Goal: Information Seeking & Learning: Learn about a topic

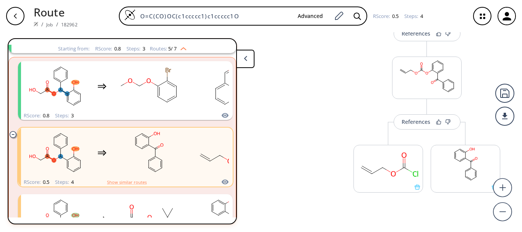
scroll to position [268, 0]
click at [507, 125] on div at bounding box center [504, 116] width 19 height 19
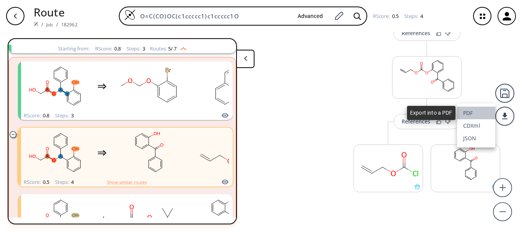
click at [469, 117] on li "PDF" at bounding box center [476, 113] width 38 height 13
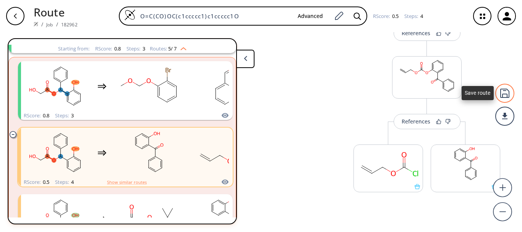
click at [502, 94] on div at bounding box center [504, 93] width 19 height 19
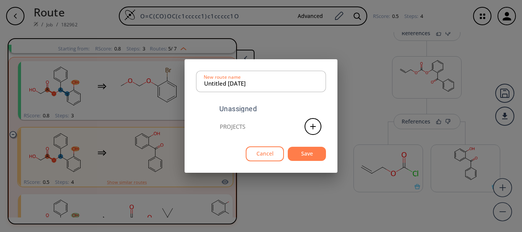
click at [366, 92] on div "Untitled 08 OCT 2025 New route name Unassigned Projects Cancel Save" at bounding box center [261, 116] width 522 height 232
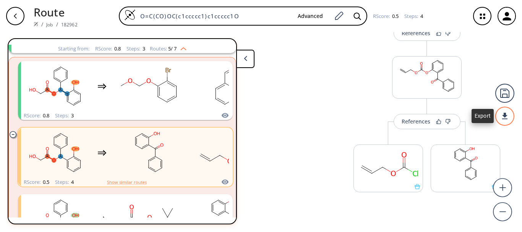
click at [510, 117] on div at bounding box center [504, 116] width 19 height 19
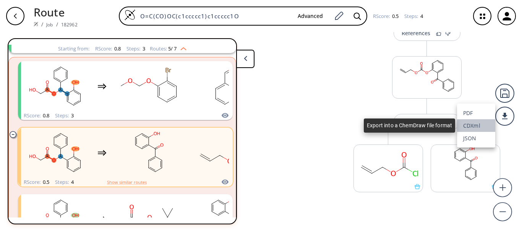
click at [472, 123] on li "CDXml" at bounding box center [476, 125] width 38 height 13
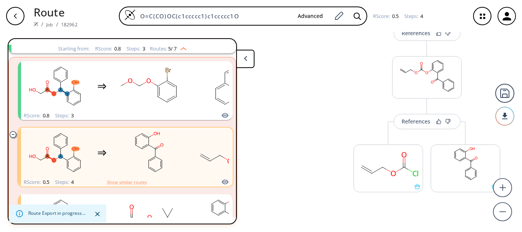
click at [283, 153] on div "More routes from here" at bounding box center [303, 92] width 77 height 294
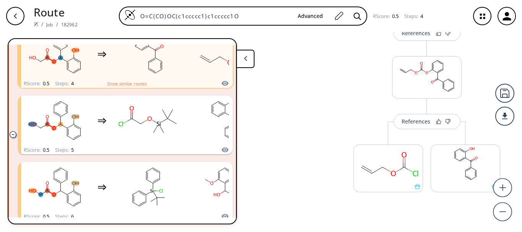
scroll to position [180, 0]
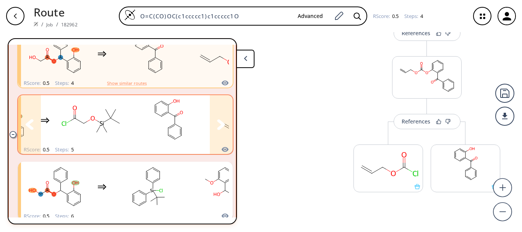
click at [221, 129] on icon "clusters" at bounding box center [221, 124] width 8 height 11
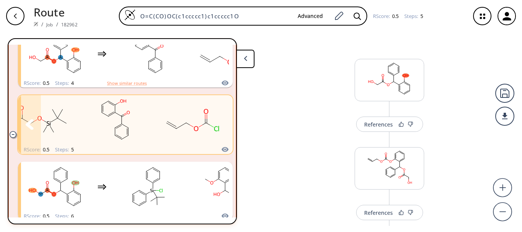
click at [113, 121] on rect "clusters" at bounding box center [115, 120] width 69 height 48
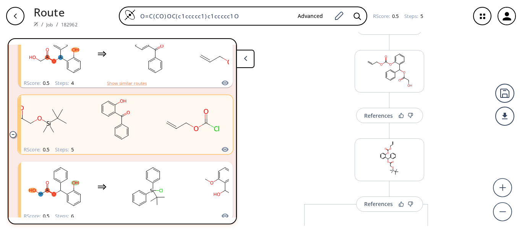
scroll to position [98, 0]
click at [370, 119] on button "References" at bounding box center [389, 114] width 67 height 15
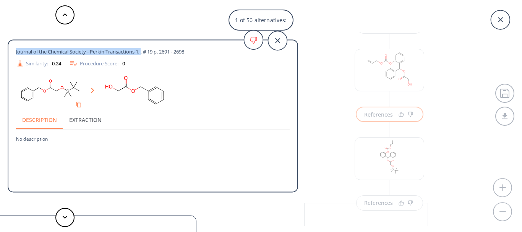
drag, startPoint x: 16, startPoint y: 51, endPoint x: 143, endPoint y: 51, distance: 127.3
click at [143, 51] on span "Journal of the Chemical Society - Perkin Transactions 1, , # 19 p. 2691 - 2698" at bounding box center [100, 51] width 168 height 7
copy span "Journal of the Chemical Society - Perkin Transactions 1,"
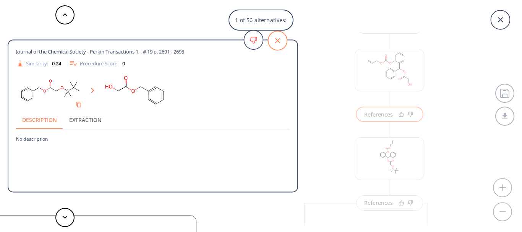
click at [271, 38] on icon at bounding box center [277, 40] width 19 height 19
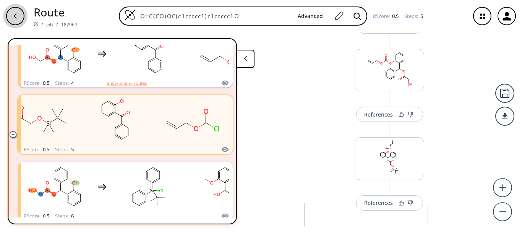
click at [15, 17] on icon "button" at bounding box center [15, 15] width 3 height 5
click at [10, 13] on div "button" at bounding box center [15, 16] width 18 height 18
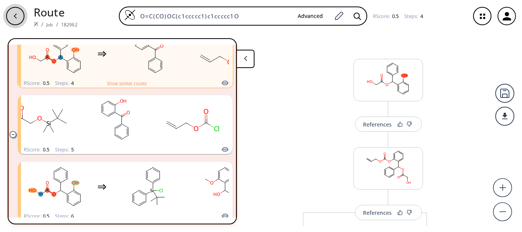
click at [10, 13] on div "button" at bounding box center [15, 16] width 18 height 18
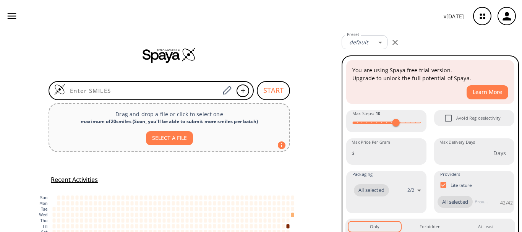
click at [104, 114] on p "Drag and drop a file or click to select one" at bounding box center [169, 114] width 228 height 8
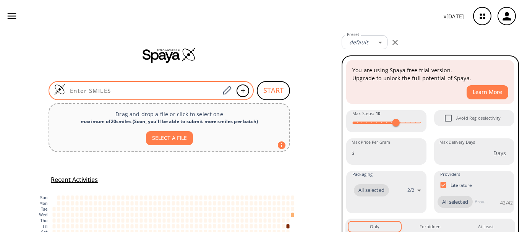
click at [163, 87] on input at bounding box center [142, 91] width 154 height 8
paste input "S=C1COC2=CC=CC=C2C(C)O1"
type input "S=C1COC2=CC=CC=C2C(C)O1"
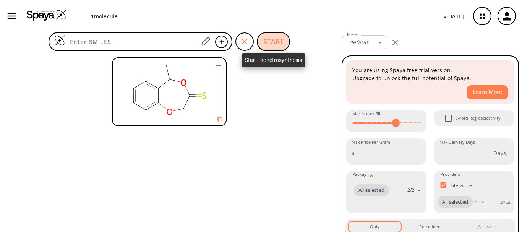
click at [266, 41] on button "START" at bounding box center [273, 41] width 33 height 19
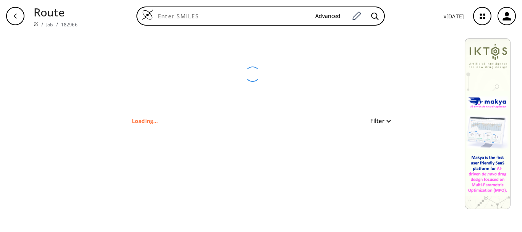
type input "S=C1COC2=CC=CC=C2C(C)O1"
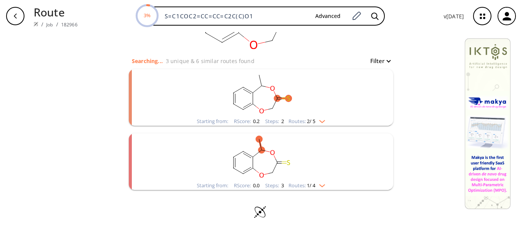
scroll to position [60, 0]
click at [315, 120] on img "clusters" at bounding box center [320, 120] width 10 height 6
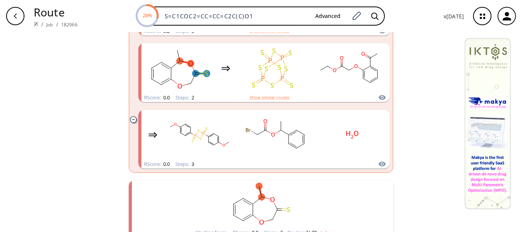
scroll to position [530, 0]
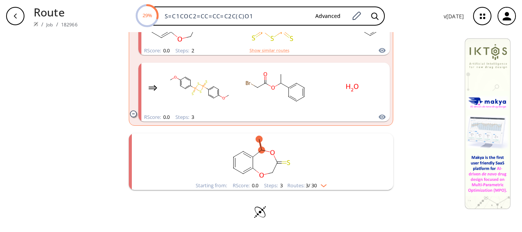
click at [328, 172] on rect "clusters" at bounding box center [261, 157] width 199 height 48
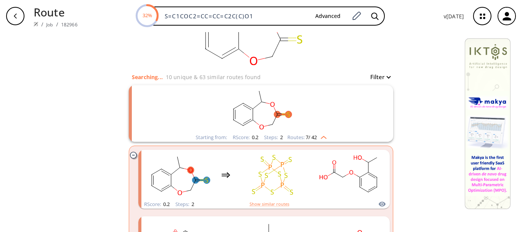
scroll to position [0, 0]
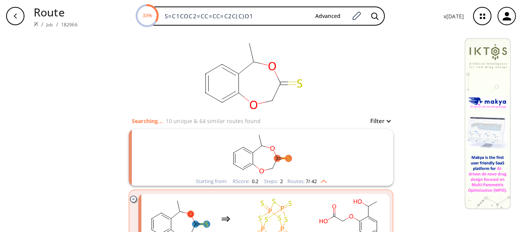
click at [305, 168] on rect "clusters" at bounding box center [261, 153] width 199 height 48
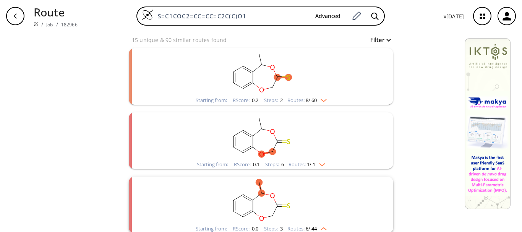
scroll to position [83, 0]
click at [259, 82] on rect "clusters" at bounding box center [261, 71] width 199 height 48
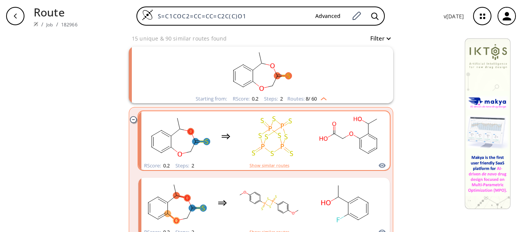
click at [382, 136] on div "clusters" at bounding box center [264, 136] width 245 height 50
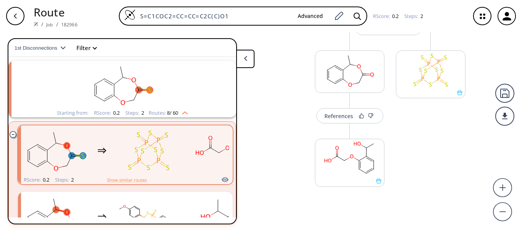
scroll to position [104, 0]
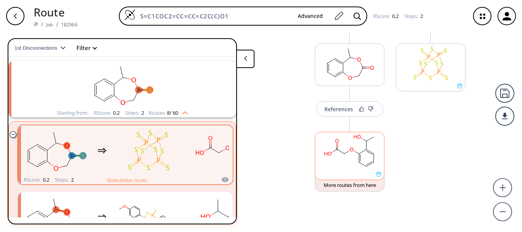
click at [350, 150] on icon at bounding box center [351, 150] width 3 height 4
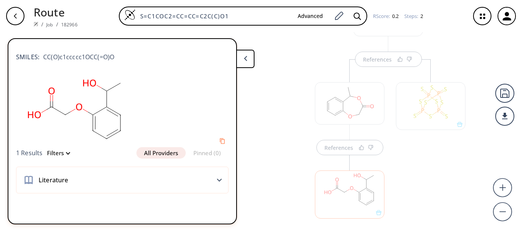
scroll to position [64, 0]
drag, startPoint x: 122, startPoint y: 56, endPoint x: 113, endPoint y: 45, distance: 14.4
click at [113, 45] on div "SMILES: CC(O)c1ccccc1OCC(=O)O" at bounding box center [122, 53] width 213 height 17
click at [241, 57] on button at bounding box center [245, 59] width 18 height 18
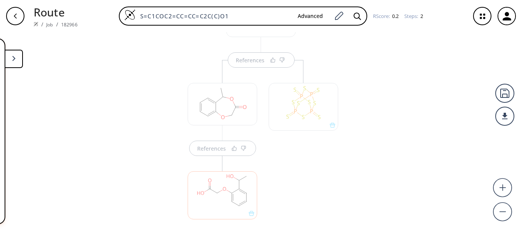
click at [300, 168] on div at bounding box center [303, 155] width 77 height 190
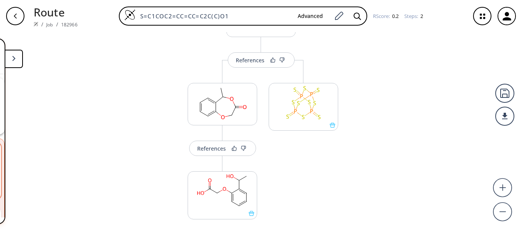
scroll to position [17, 0]
click at [504, 123] on div at bounding box center [504, 116] width 19 height 19
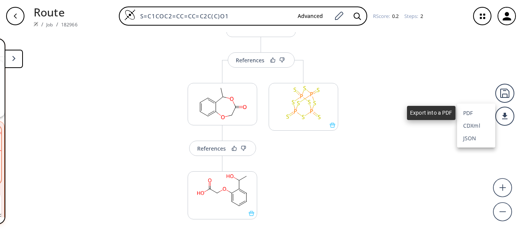
click at [476, 115] on li "PDF" at bounding box center [476, 113] width 38 height 13
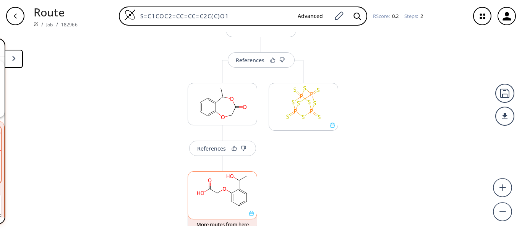
click at [219, 189] on rect at bounding box center [222, 191] width 69 height 39
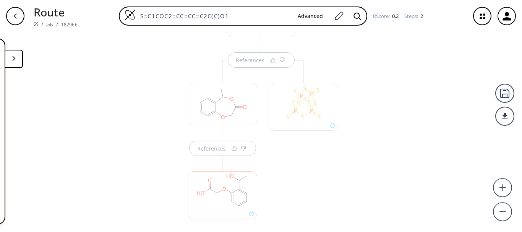
scroll to position [104, 0]
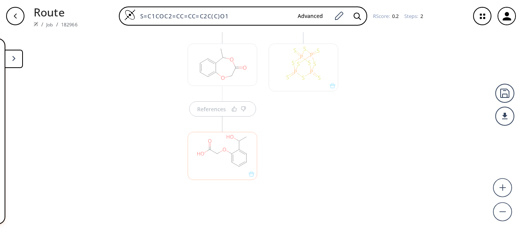
click at [20, 60] on button at bounding box center [14, 59] width 18 height 18
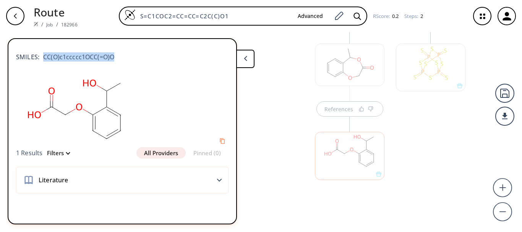
drag, startPoint x: 120, startPoint y: 58, endPoint x: 43, endPoint y: 52, distance: 77.8
click at [43, 52] on div "SMILES: CC(O)c1ccccc1OCC(=O)O" at bounding box center [122, 53] width 213 height 17
copy span "CC(O)c1ccccc1OCC(=O)O"
click at [14, 12] on div "button" at bounding box center [15, 16] width 18 height 18
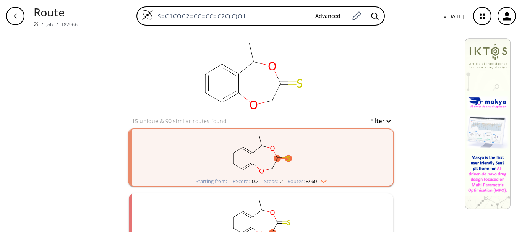
drag, startPoint x: 258, startPoint y: 13, endPoint x: 102, endPoint y: 11, distance: 155.6
click at [102, 11] on div "S=C1COC2=CC=CC=C2C(C)O1 Advanced" at bounding box center [261, 15] width 354 height 19
paste input "CC(O)c1ccccc1OCC(=O)O"
type input "CC(O)c1ccccc1OCC(=O)O"
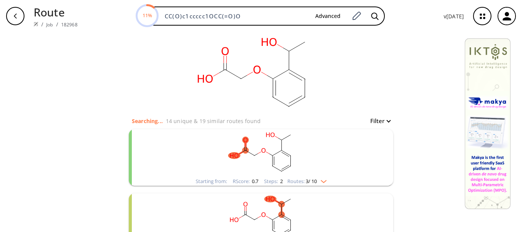
click at [321, 178] on img "clusters" at bounding box center [322, 180] width 10 height 6
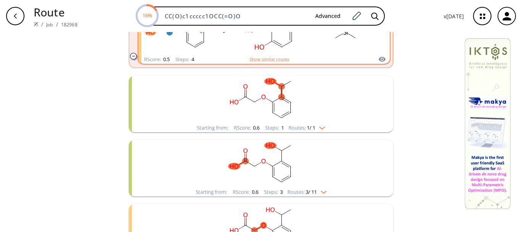
scroll to position [322, 0]
click at [315, 128] on img "clusters" at bounding box center [320, 126] width 10 height 6
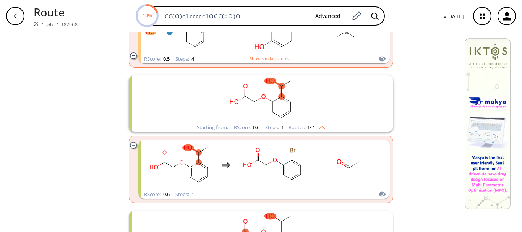
scroll to position [0, 0]
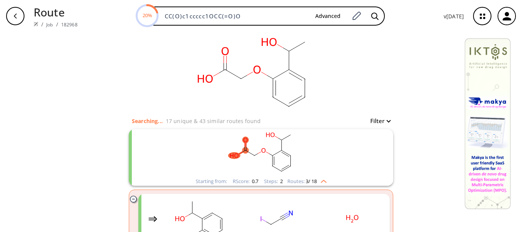
click at [337, 180] on div "Starting from: RScore : 0.7 Steps : 2 Routes: 3 / 18" at bounding box center [261, 157] width 265 height 57
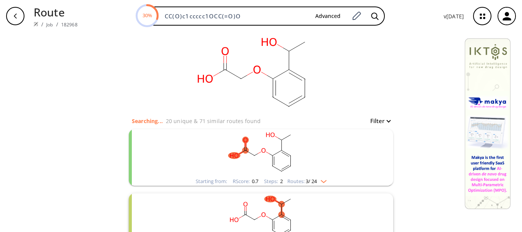
click at [327, 174] on rect "clusters" at bounding box center [261, 153] width 199 height 48
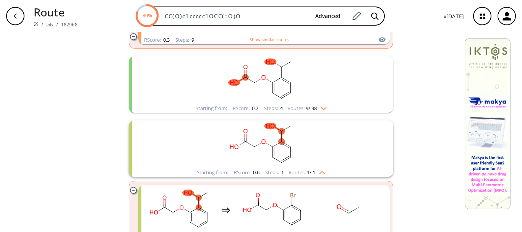
scroll to position [664, 0]
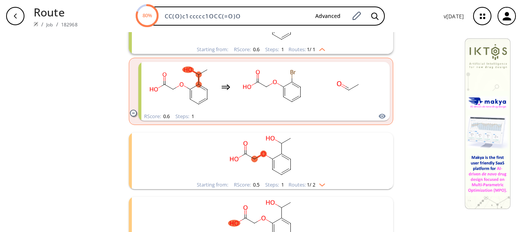
click at [271, 139] on icon "clusters" at bounding box center [273, 138] width 4 height 5
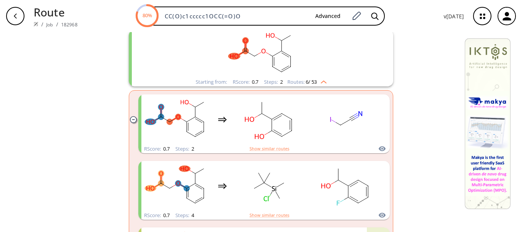
scroll to position [0, 0]
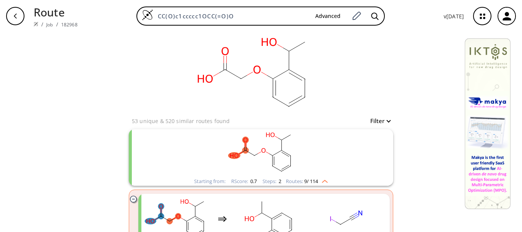
drag, startPoint x: 242, startPoint y: 16, endPoint x: 115, endPoint y: 9, distance: 126.8
click at [115, 9] on div "CC(O)c1ccccc1OCC(=O)O Advanced" at bounding box center [261, 15] width 354 height 19
paste input "O=C(N1C(C(O)=O)CCC1)C2=CC=C(C(O)=O)C=C2"
type input "O=C(N1C(C(O)=O)CCC1)C2=CC=C(C(O)=O)C=C2"
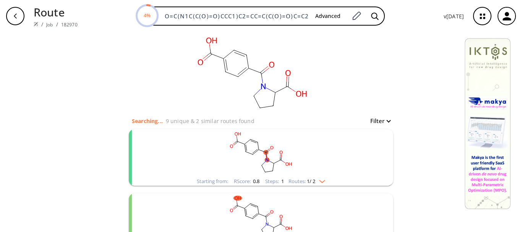
click at [318, 177] on div "clusters" at bounding box center [261, 153] width 199 height 48
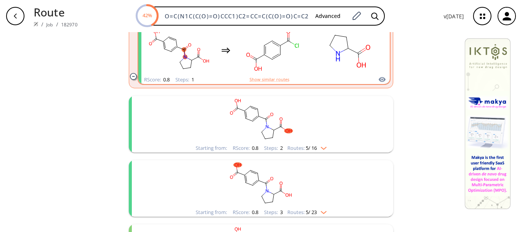
scroll to position [169, 0]
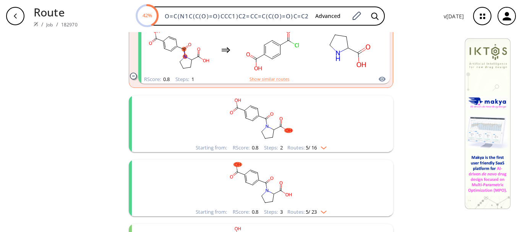
click at [320, 140] on rect "clusters" at bounding box center [261, 120] width 199 height 48
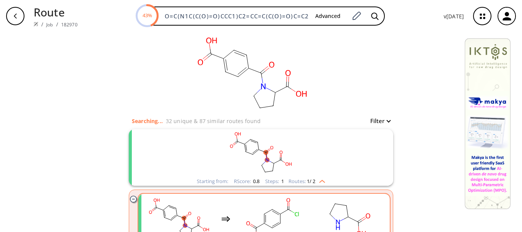
scroll to position [39, 0]
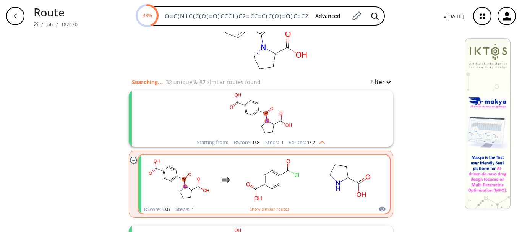
click at [238, 185] on rect "clusters" at bounding box center [272, 180] width 69 height 48
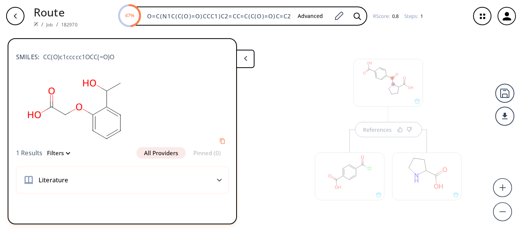
click at [244, 58] on icon at bounding box center [245, 58] width 3 height 5
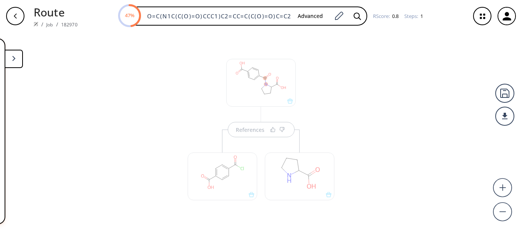
click at [248, 119] on div "References" at bounding box center [261, 122] width 71 height 31
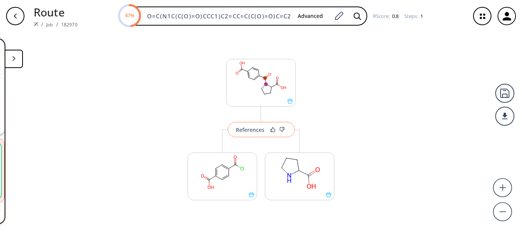
scroll to position [17, 0]
click at [248, 136] on button "References" at bounding box center [261, 129] width 67 height 15
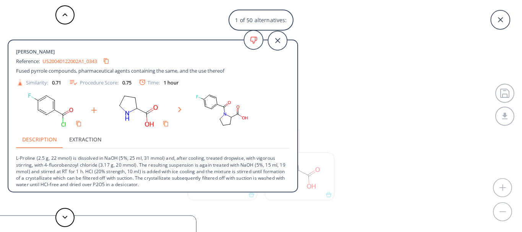
click at [344, 116] on div "1 of 50 alternatives: Amide [PERSON_NAME] Reference: US20040122002A1_0343 Fused…" at bounding box center [261, 116] width 522 height 232
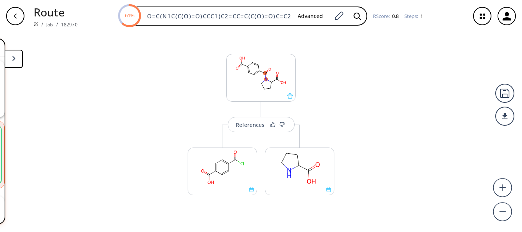
scroll to position [5, 0]
click at [13, 65] on button at bounding box center [14, 59] width 18 height 18
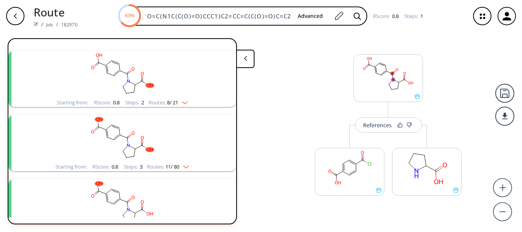
scroll to position [164, 0]
click at [180, 167] on img "clusters" at bounding box center [184, 165] width 10 height 6
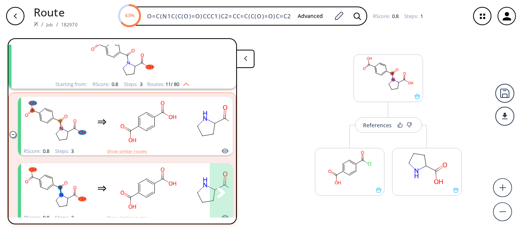
scroll to position [245, 0]
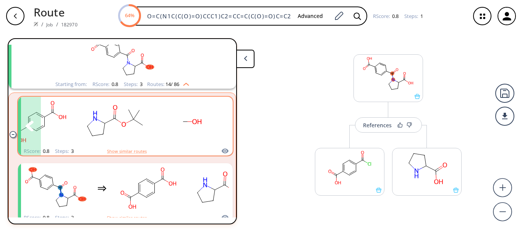
click at [147, 129] on rect "clusters" at bounding box center [115, 122] width 69 height 48
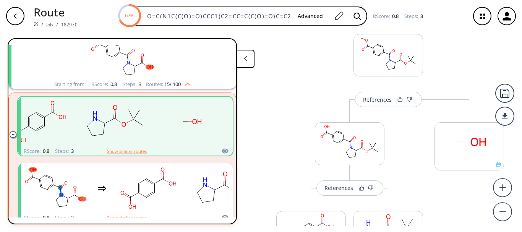
scroll to position [118, 0]
click at [15, 24] on div "button" at bounding box center [15, 16] width 18 height 18
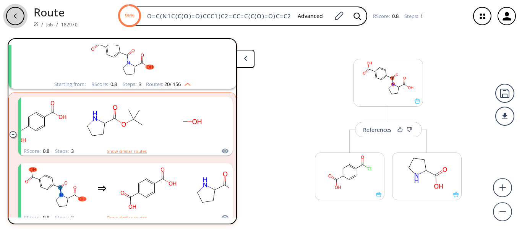
click at [15, 24] on div "button" at bounding box center [15, 16] width 18 height 18
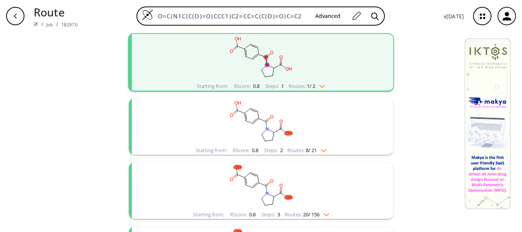
scroll to position [96, 0]
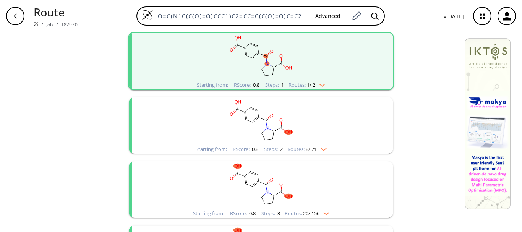
click at [317, 145] on img "clusters" at bounding box center [322, 148] width 10 height 6
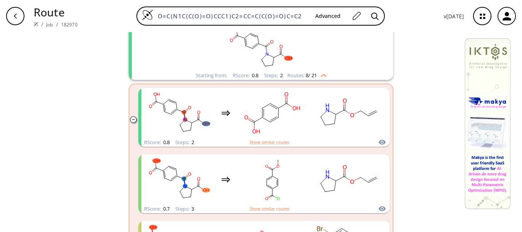
scroll to position [170, 0]
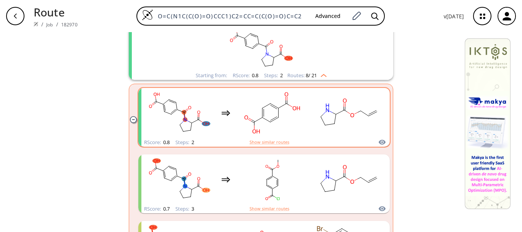
click at [240, 105] on rect "clusters" at bounding box center [272, 113] width 69 height 48
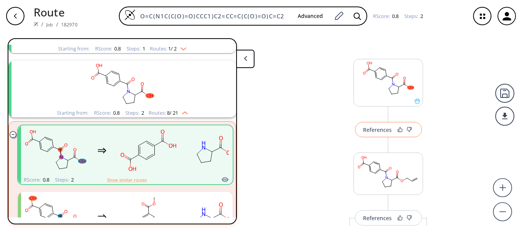
click at [374, 134] on button "References" at bounding box center [388, 129] width 67 height 15
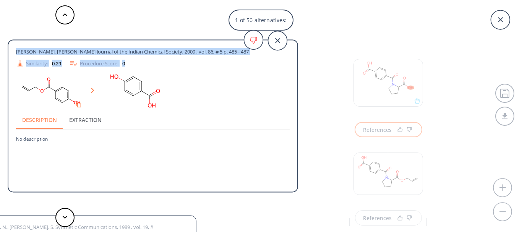
drag, startPoint x: 16, startPoint y: 51, endPoint x: 182, endPoint y: 55, distance: 165.6
click at [182, 55] on div "[PERSON_NAME], [PERSON_NAME] Journal of the Indian Chemical Society, 2009 , vol…" at bounding box center [153, 58] width 274 height 20
click at [180, 50] on span "[PERSON_NAME], [PERSON_NAME] Journal of the Indian Chemical Society, 2009 , vol…" at bounding box center [132, 51] width 233 height 7
drag, startPoint x: 180, startPoint y: 50, endPoint x: 8, endPoint y: 31, distance: 173.1
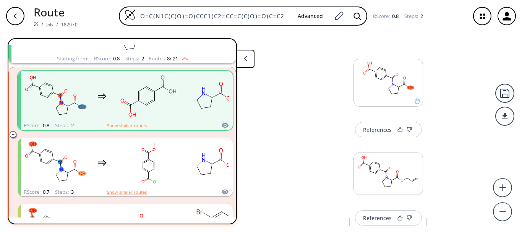
scroll to position [137, 0]
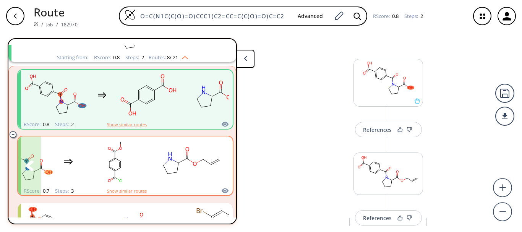
click at [148, 156] on rect "clusters" at bounding box center [115, 162] width 69 height 48
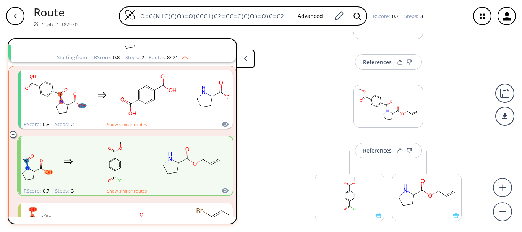
scroll to position [155, 0]
click at [376, 154] on div "References" at bounding box center [377, 151] width 29 height 5
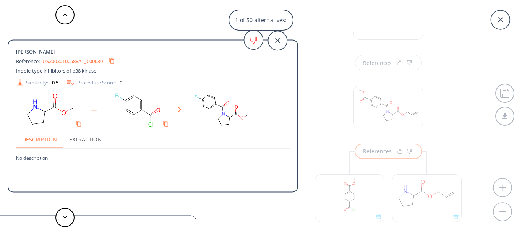
click at [92, 60] on link "US20030100588A1_C00030" at bounding box center [72, 60] width 60 height 5
click at [317, 117] on div "1 of 50 alternatives: [PERSON_NAME] Reference: US20030100588A1_C00030 Indole-ty…" at bounding box center [261, 116] width 522 height 232
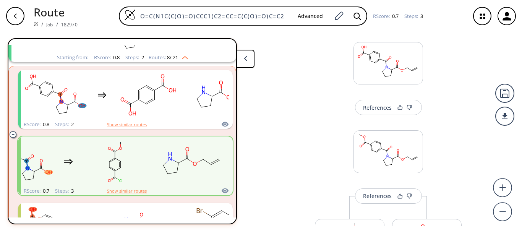
scroll to position [110, 0]
click at [367, 118] on div "More routes from here References More routes from here More routes from here" at bounding box center [388, 203] width 162 height 190
click at [367, 110] on div "References" at bounding box center [377, 108] width 29 height 5
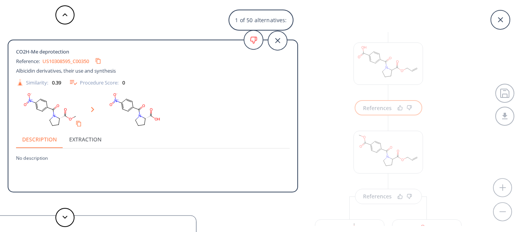
click at [70, 62] on link "US10308595_C00350" at bounding box center [65, 60] width 47 height 5
